Goal: Task Accomplishment & Management: Complete application form

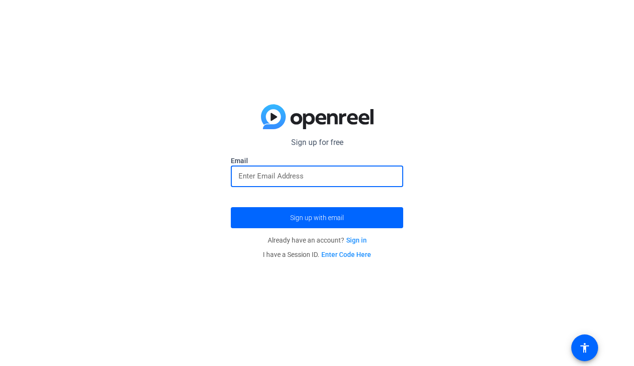
click at [388, 181] on input "email" at bounding box center [317, 176] width 157 height 11
click at [317, 217] on button "Sign up with email" at bounding box center [317, 217] width 172 height 21
type input "h"
click at [359, 240] on link "Sign in" at bounding box center [356, 241] width 21 height 8
click at [267, 180] on input "email" at bounding box center [317, 176] width 157 height 11
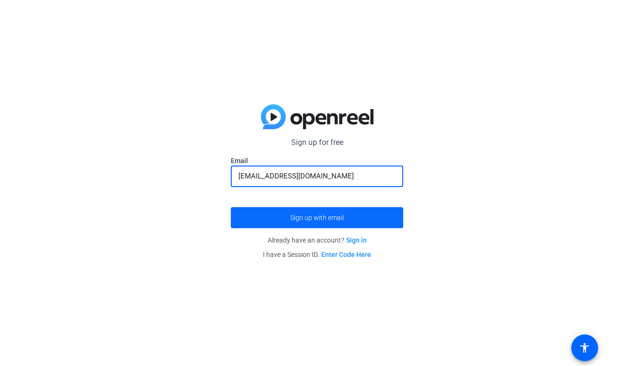
type input "[EMAIL_ADDRESS][DOMAIN_NAME]"
click at [275, 216] on span "submit" at bounding box center [317, 217] width 172 height 23
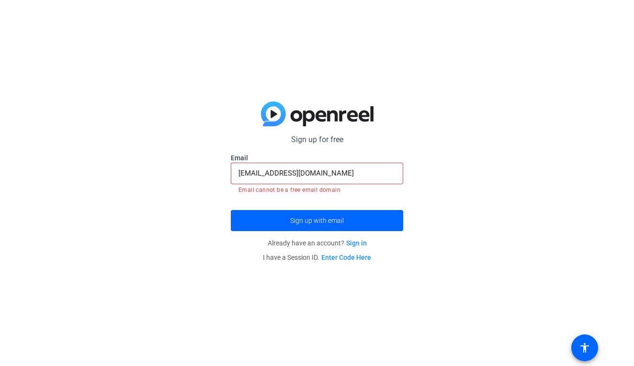
click at [267, 194] on mat-error "Email cannot be a free email domain" at bounding box center [317, 189] width 157 height 11
click at [328, 175] on input "[EMAIL_ADDRESS][DOMAIN_NAME]" at bounding box center [317, 173] width 157 height 11
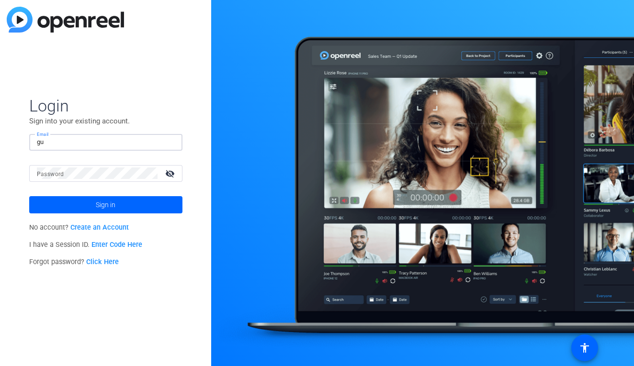
type input "g"
type input "[EMAIL_ADDRESS][DOMAIN_NAME]"
click at [105, 205] on button "Sign in" at bounding box center [105, 204] width 153 height 17
